Goal: Information Seeking & Learning: Learn about a topic

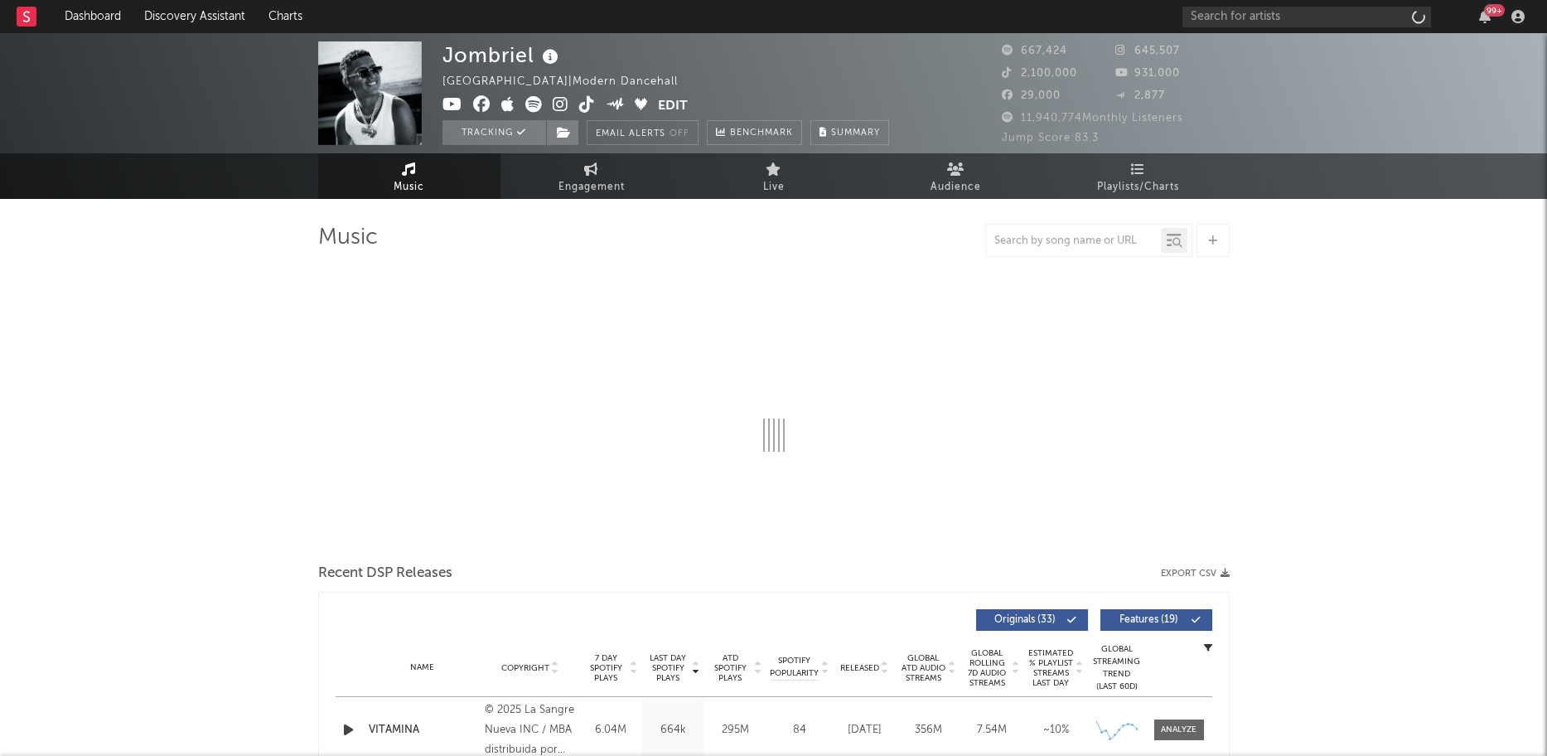
select select "6m"
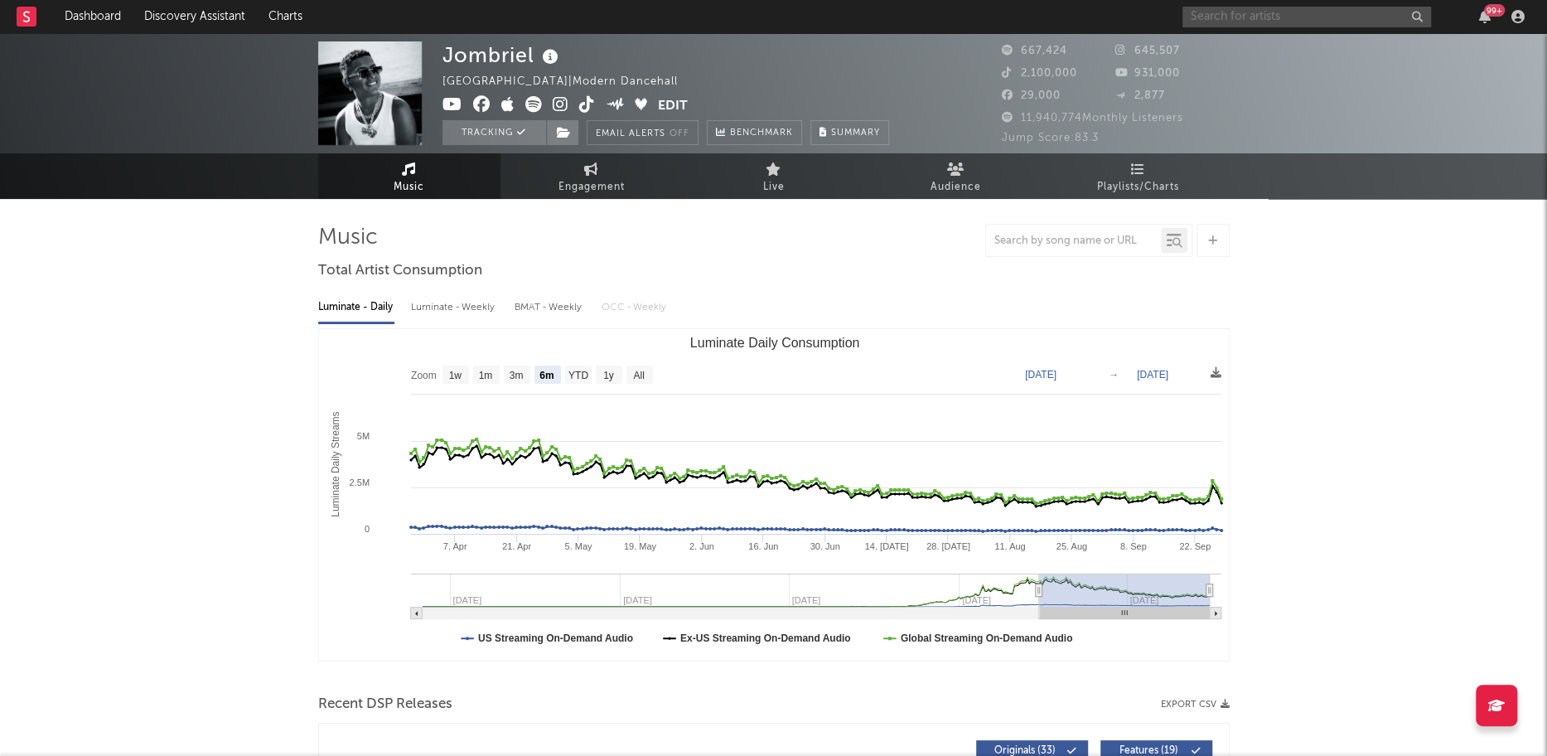
click at [1322, 20] on input "text" at bounding box center [1306, 17] width 249 height 21
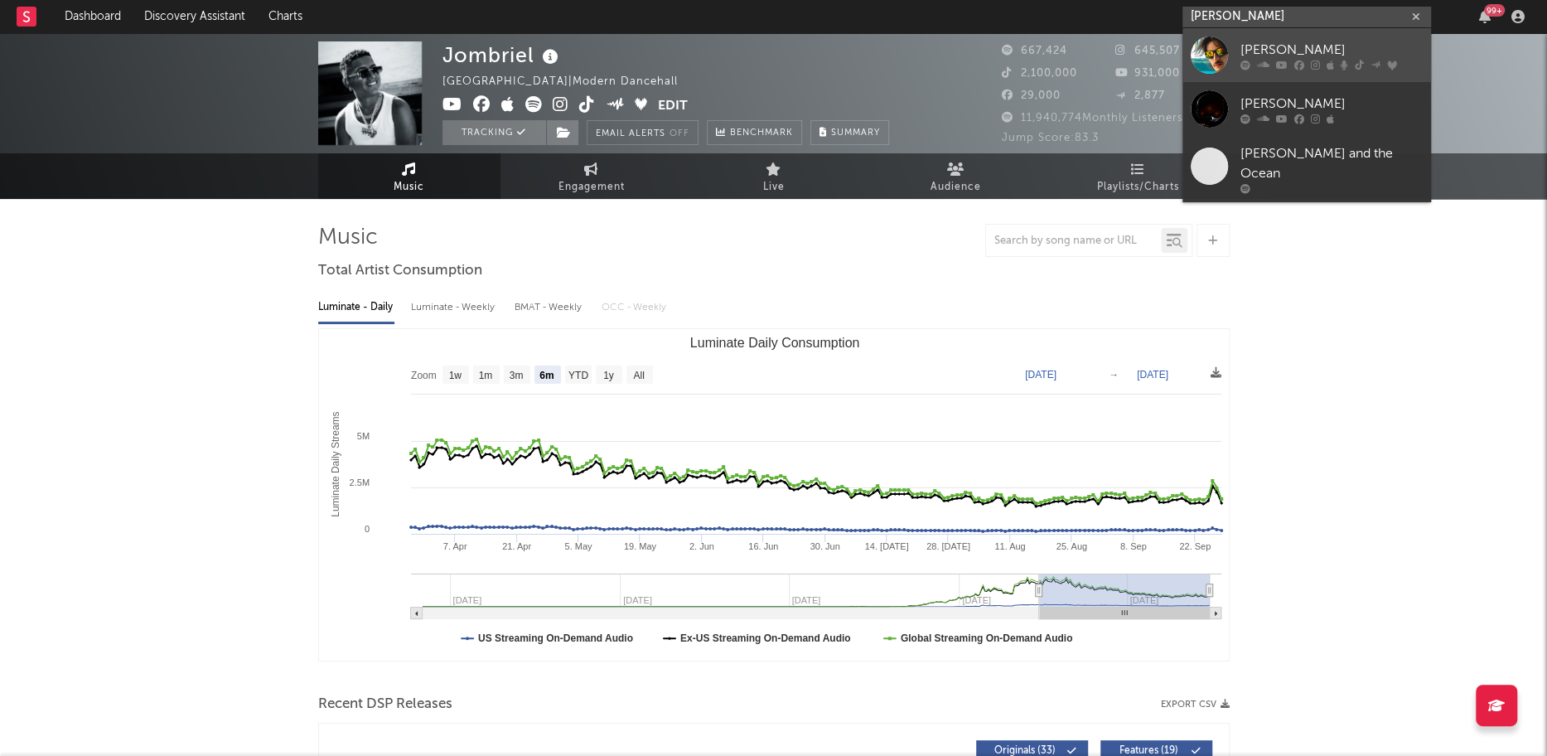
type input "[PERSON_NAME]"
click at [1206, 52] on div at bounding box center [1209, 54] width 37 height 37
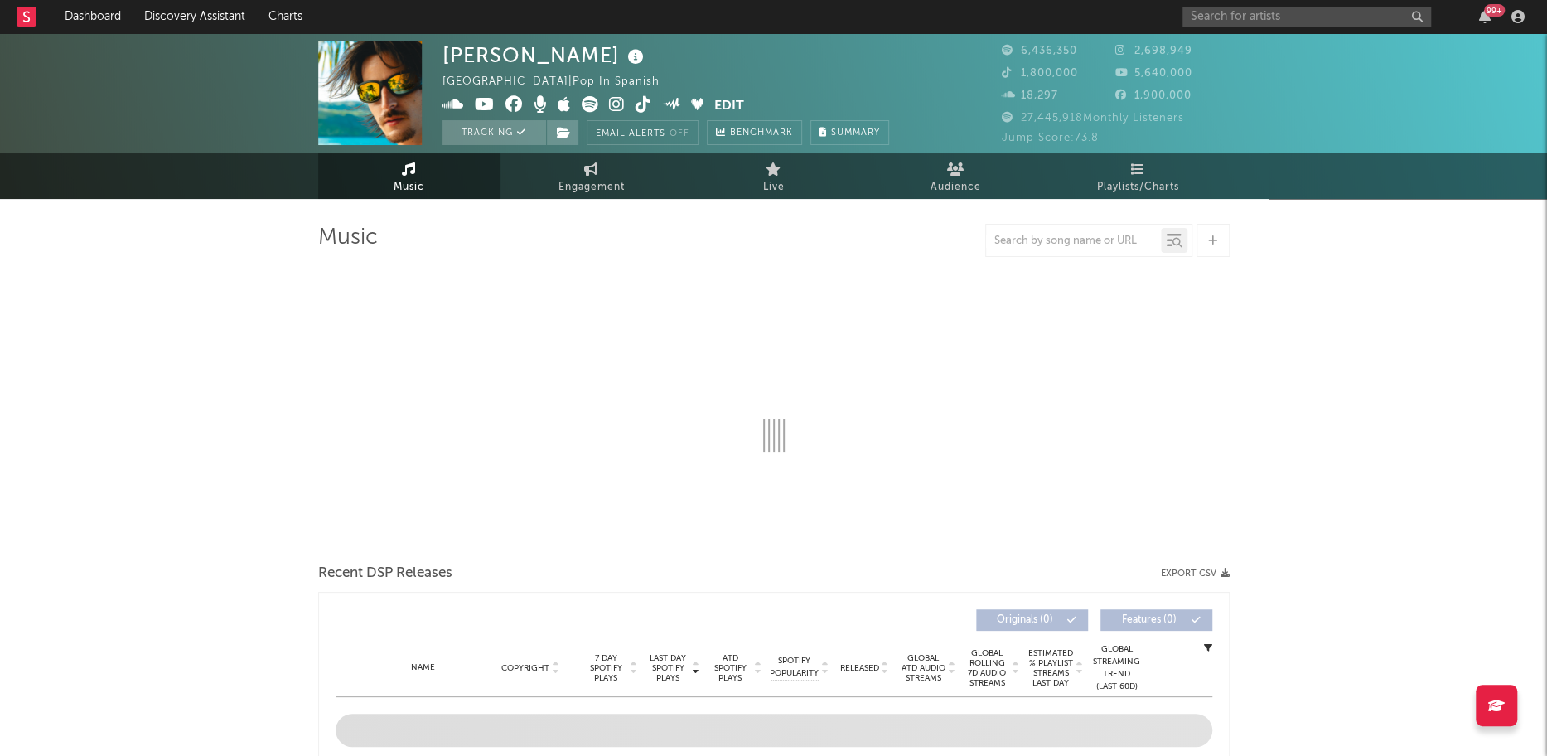
select select "6m"
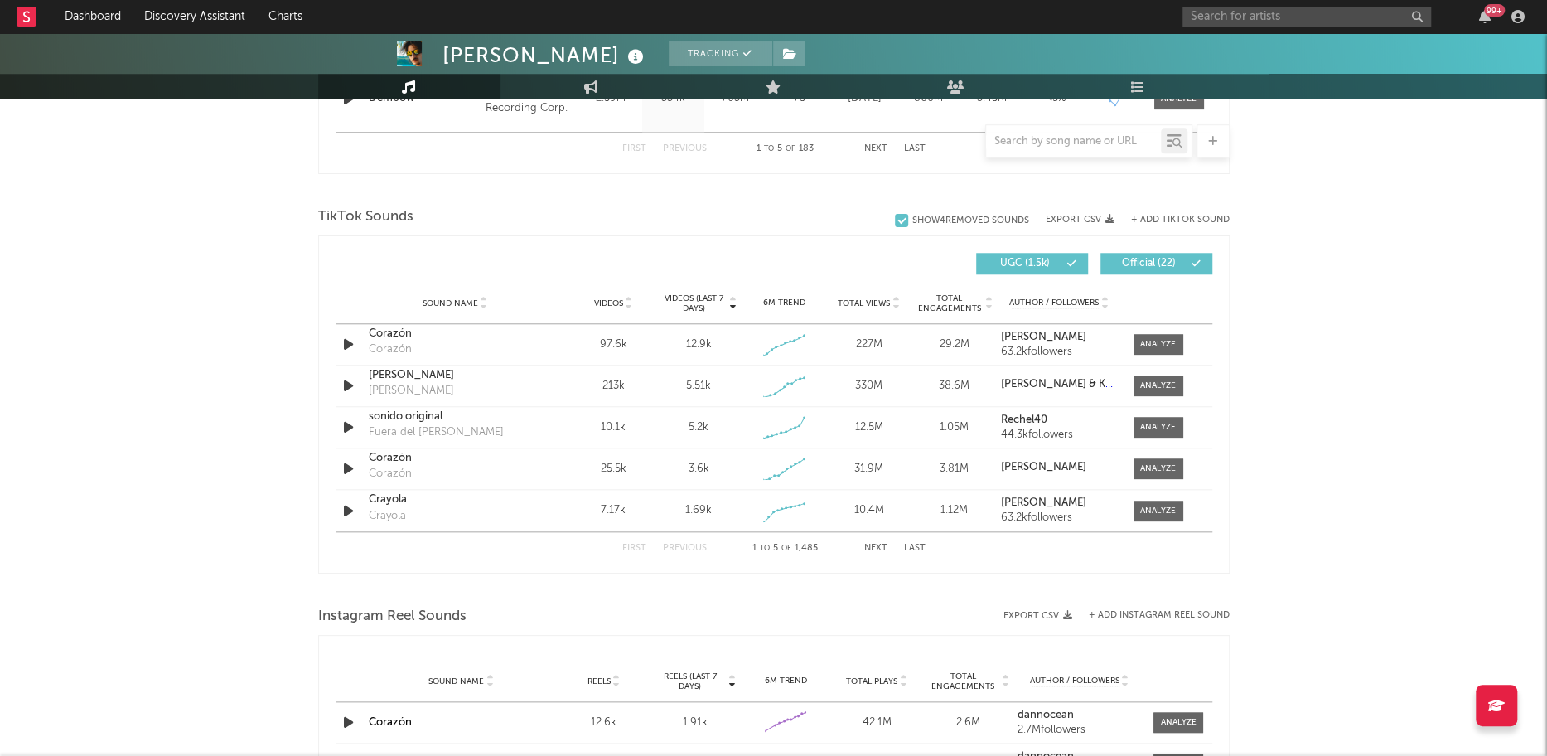
scroll to position [1024, 0]
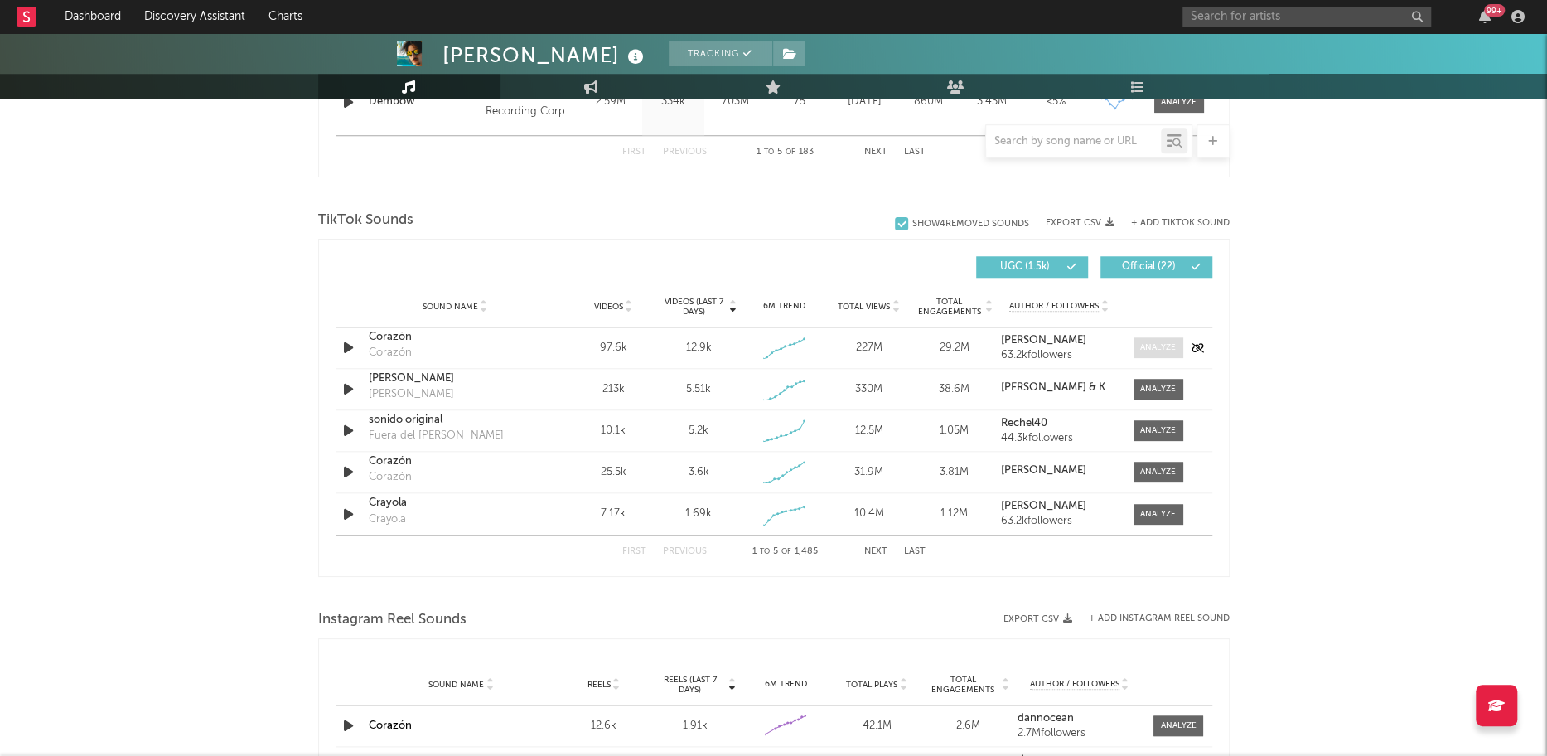
click at [1155, 352] on span at bounding box center [1158, 347] width 50 height 21
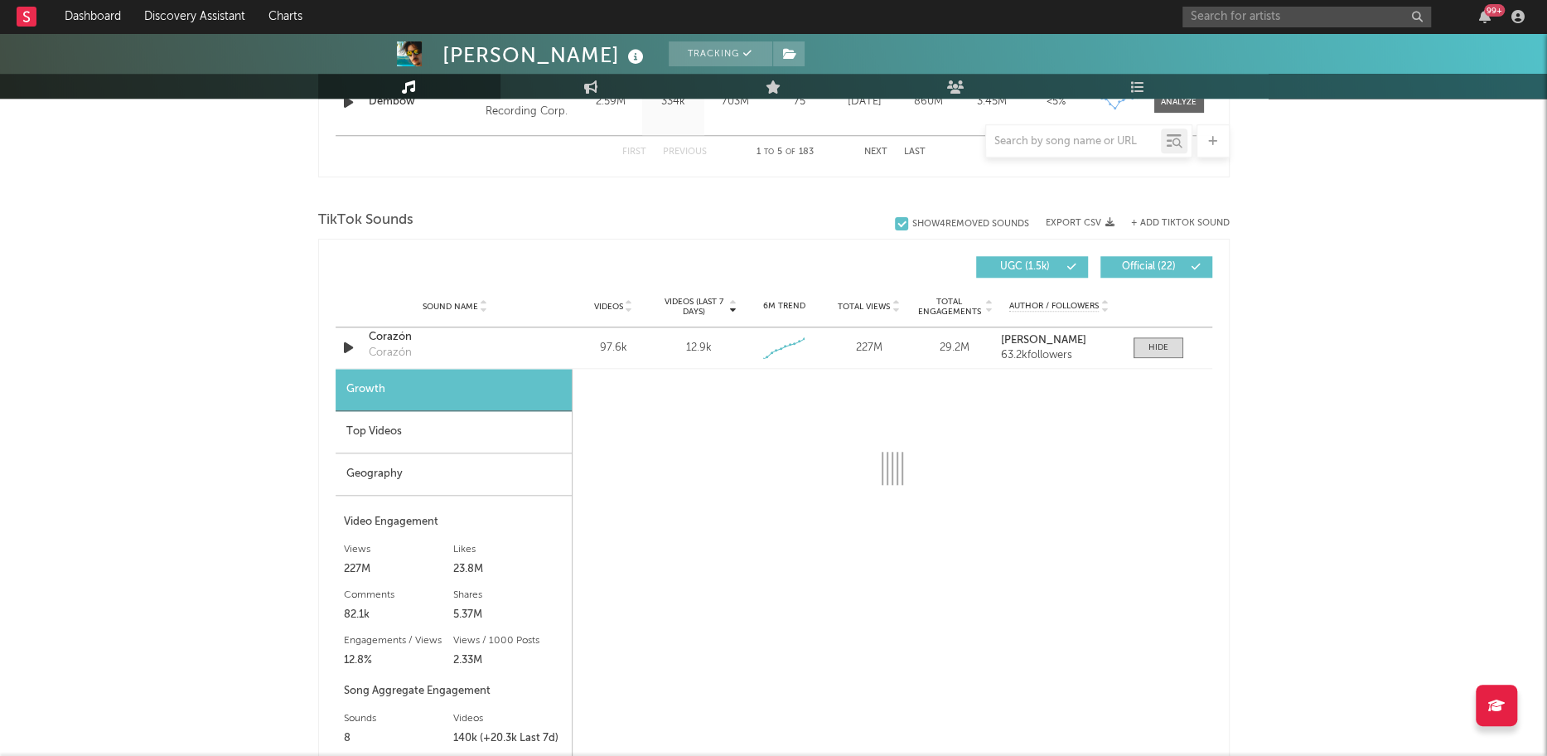
select select "1w"
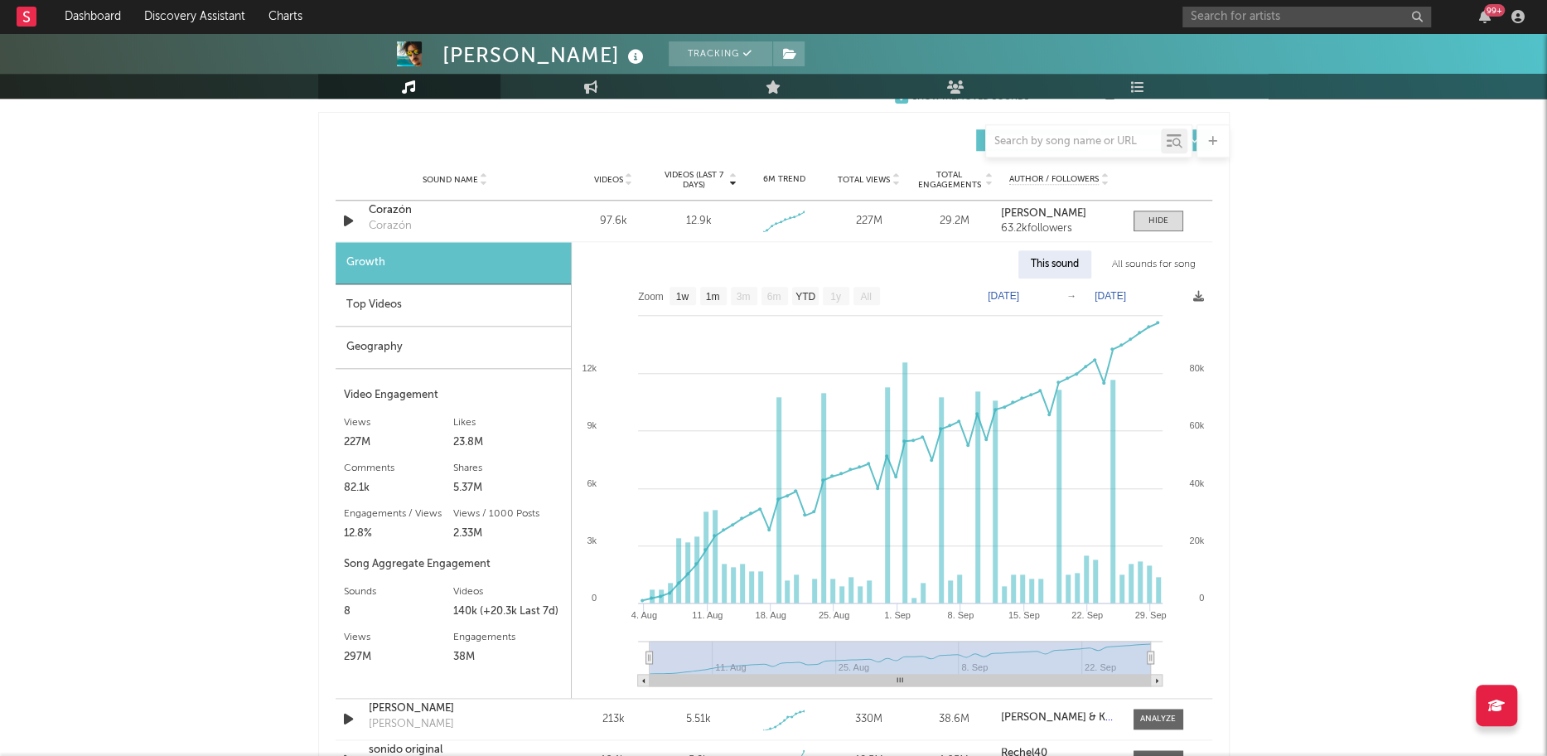
scroll to position [1163, 0]
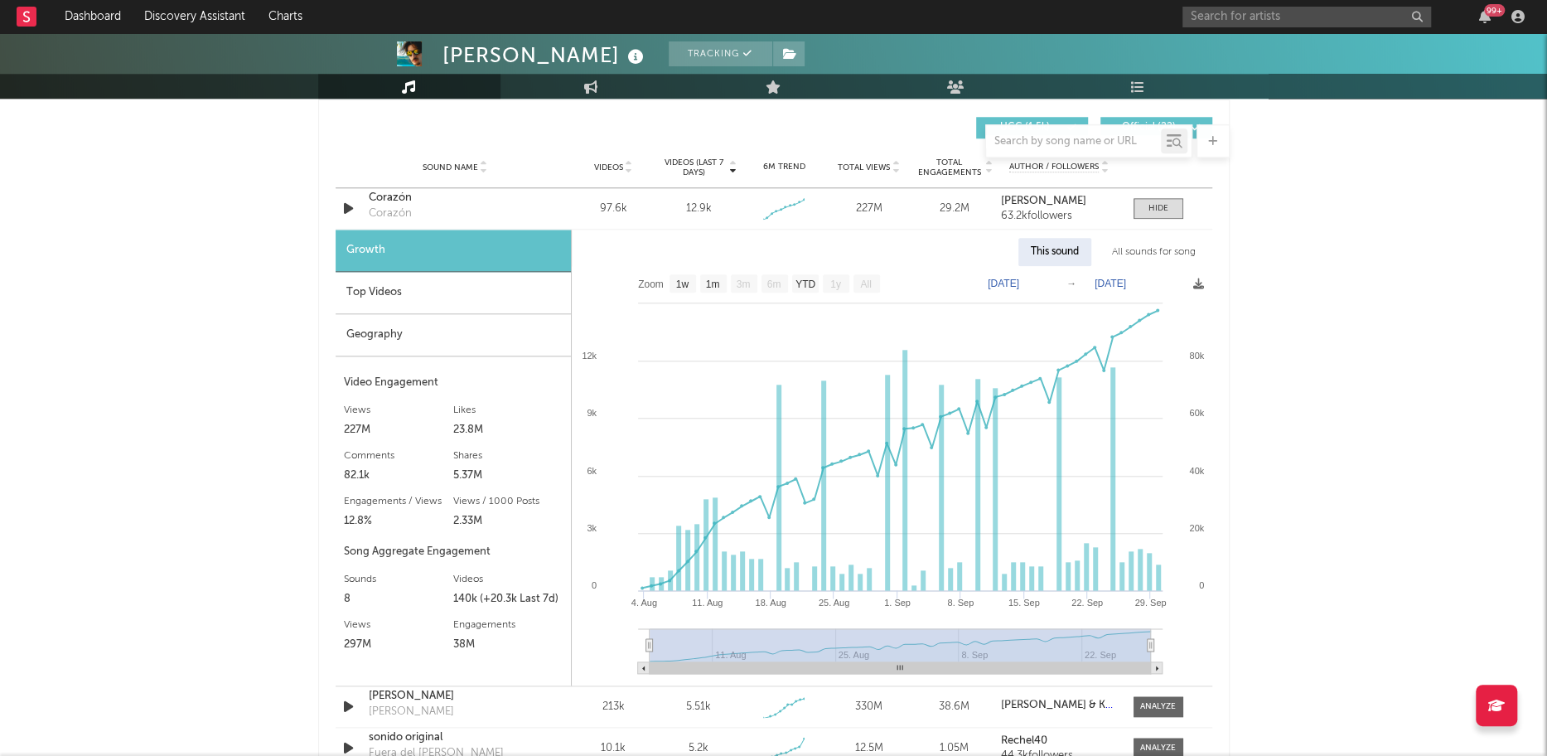
click at [397, 336] on div "Geography" at bounding box center [453, 335] width 235 height 42
